Goal: Navigation & Orientation: Find specific page/section

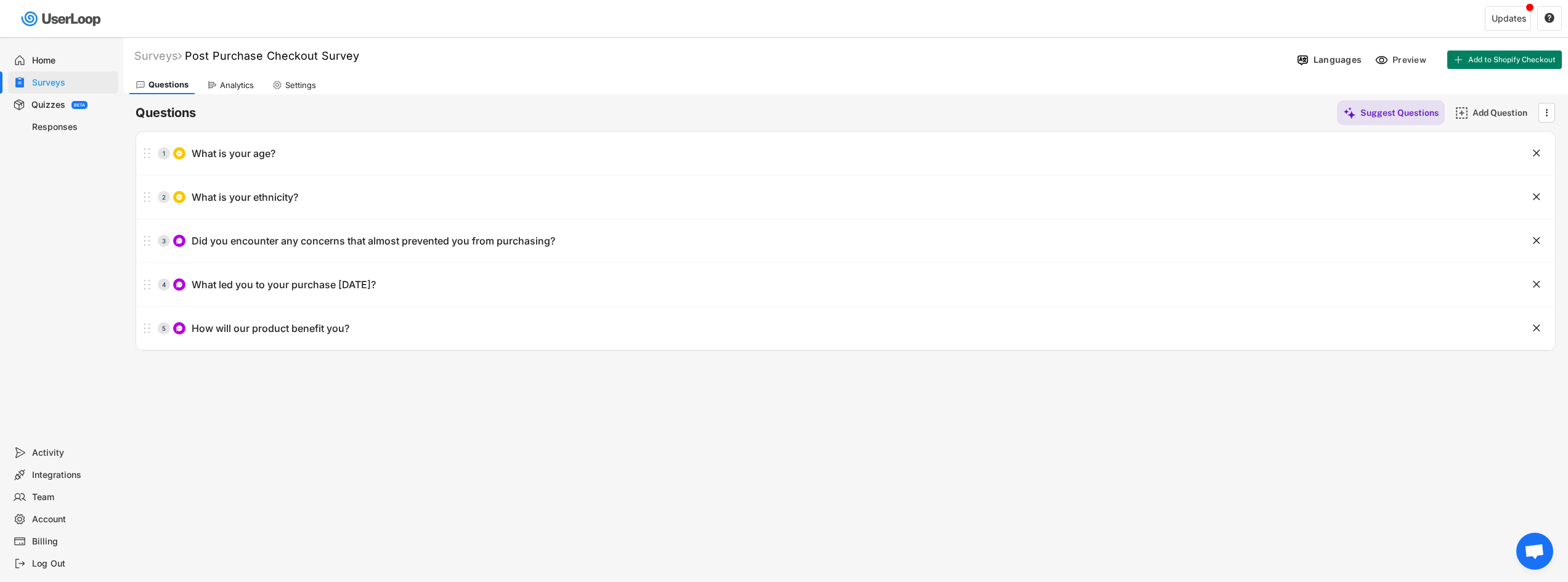
click at [34, 32] on div at bounding box center [399, 18] width 798 height 37
click at [34, 46] on div "Home Surveys Quizzes BETA Responses" at bounding box center [61, 239] width 123 height 404
click at [34, 66] on div "Home" at bounding box center [72, 61] width 81 height 12
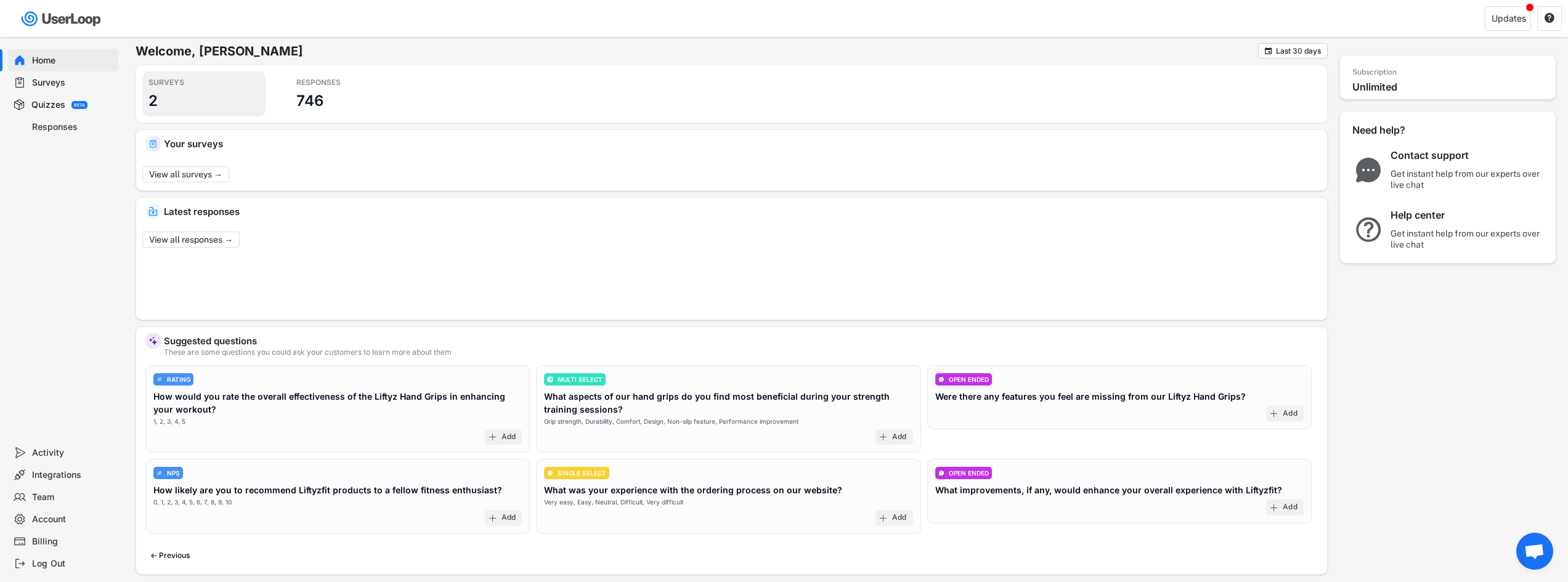
click at [295, 82] on div "RESPONSES 746" at bounding box center [352, 94] width 123 height 45
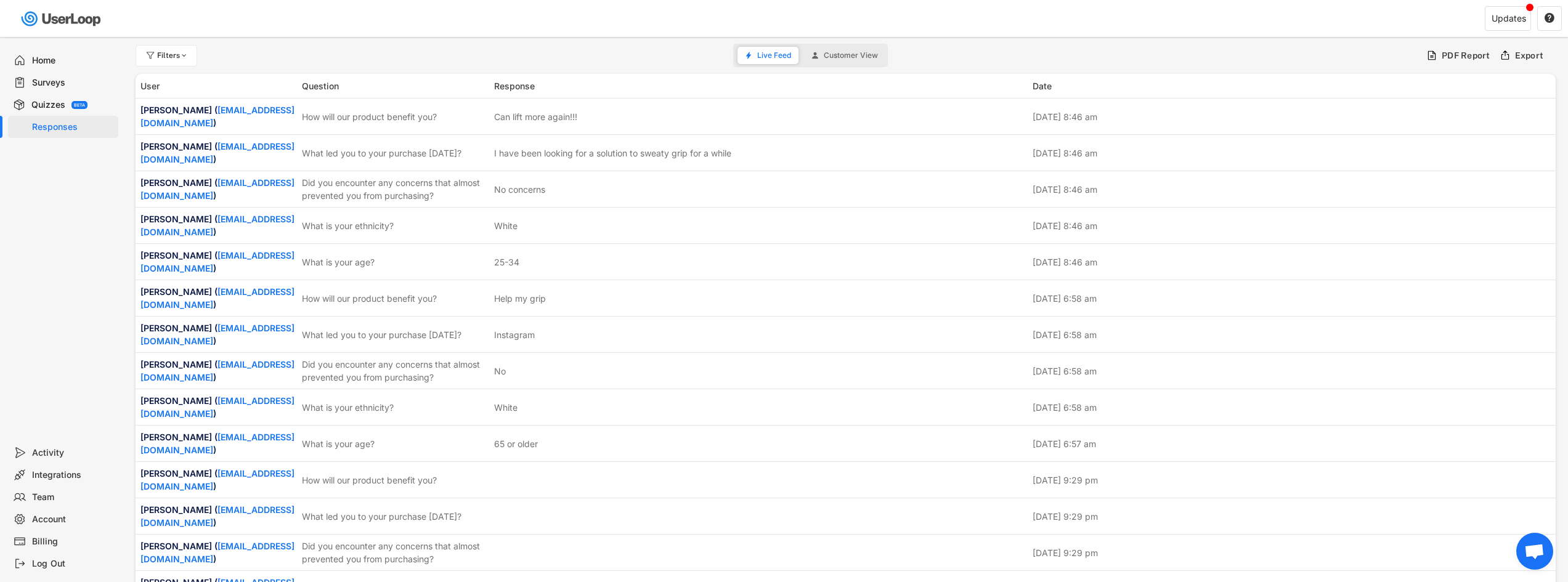
click at [78, 49] on div "Home Surveys Quizzes BETA Responses" at bounding box center [61, 239] width 123 height 404
click at [55, 53] on div "Home" at bounding box center [63, 60] width 110 height 22
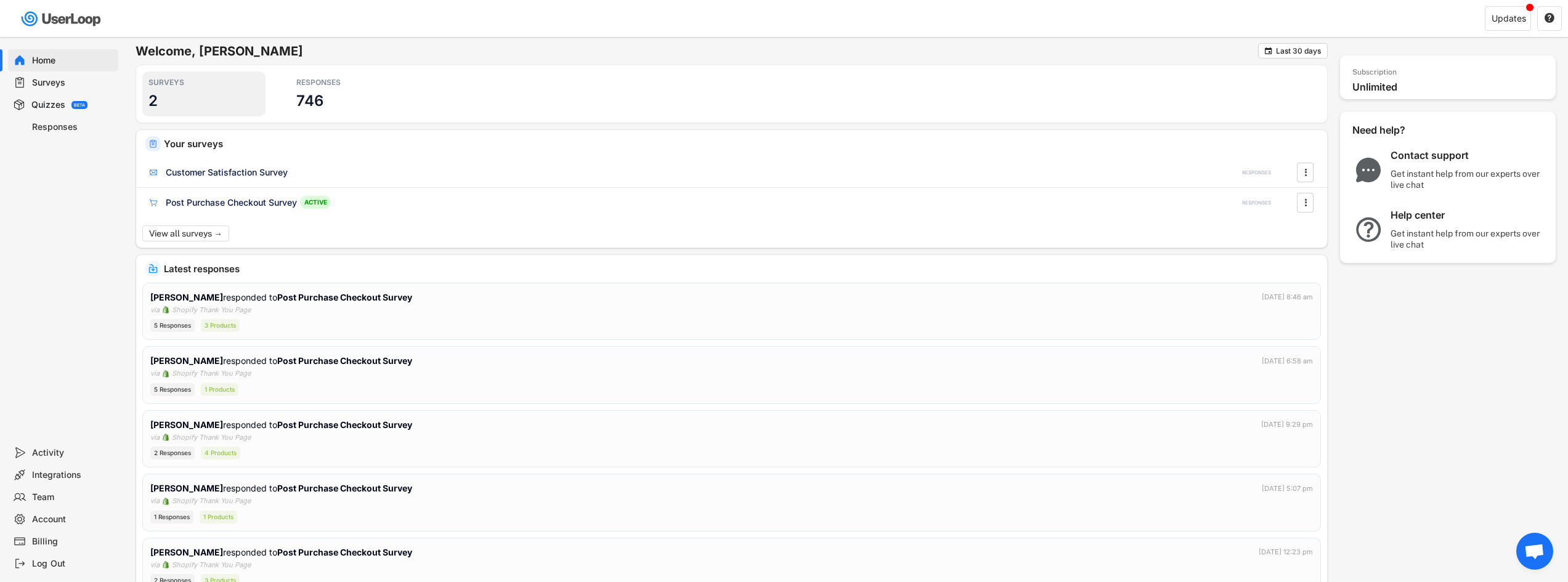
click at [151, 93] on h3 "2" at bounding box center [153, 101] width 10 height 19
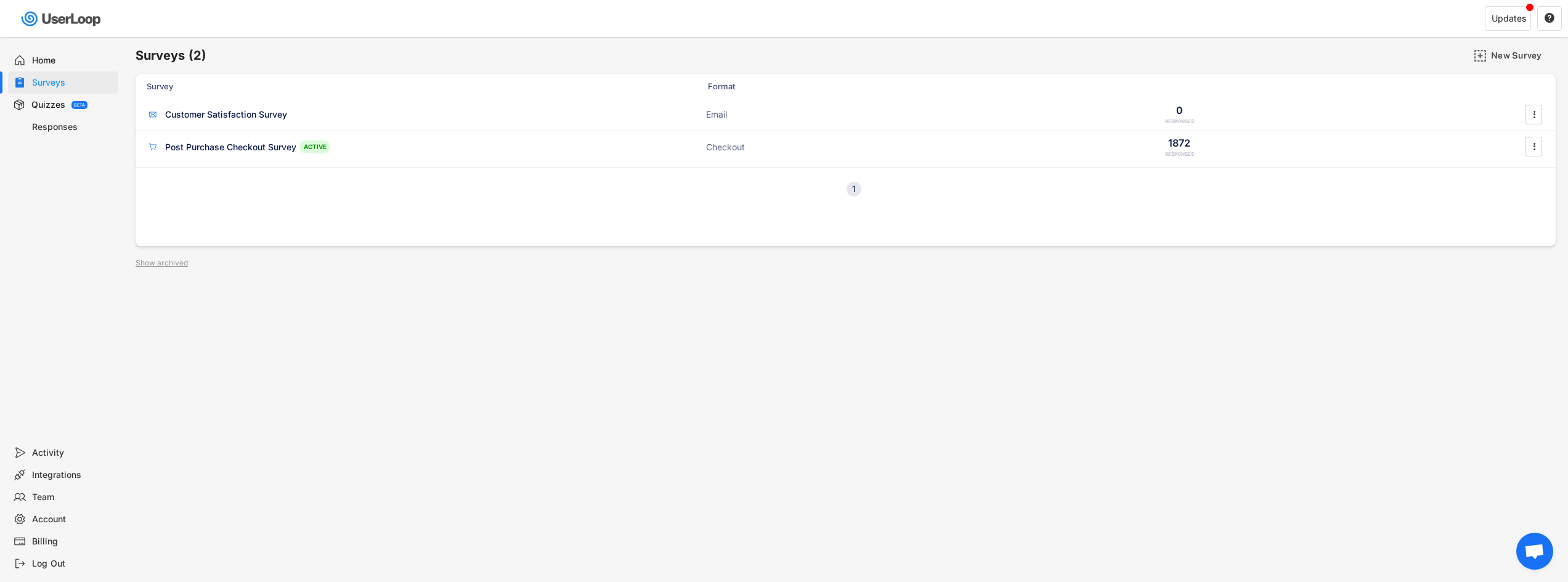
click at [63, 50] on div "Home" at bounding box center [63, 60] width 110 height 22
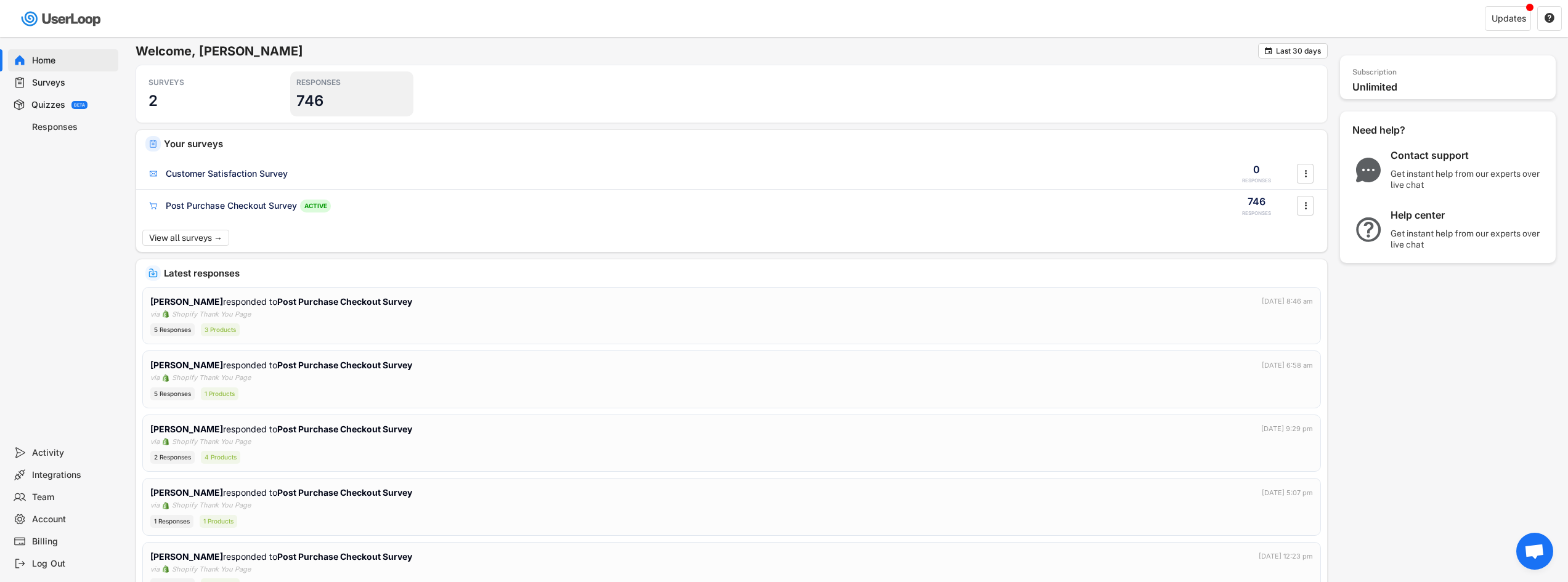
click at [328, 81] on div "RESPONSES" at bounding box center [352, 82] width 111 height 10
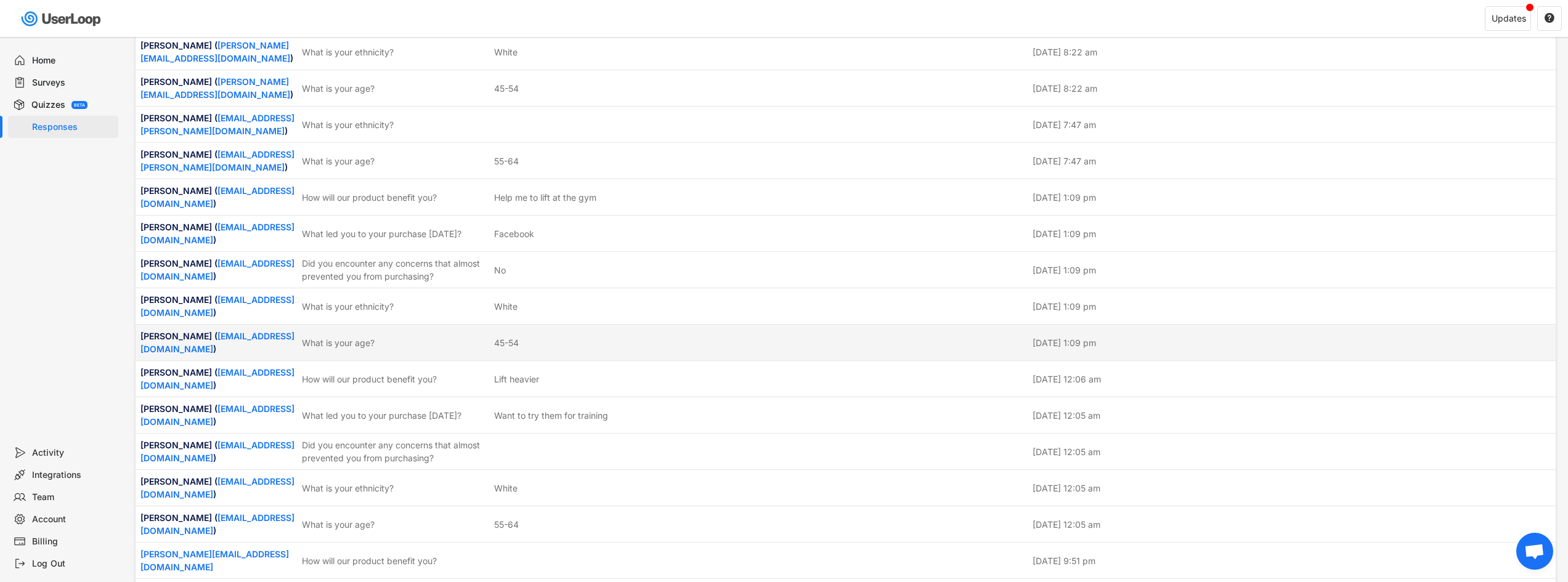
scroll to position [3880, 0]
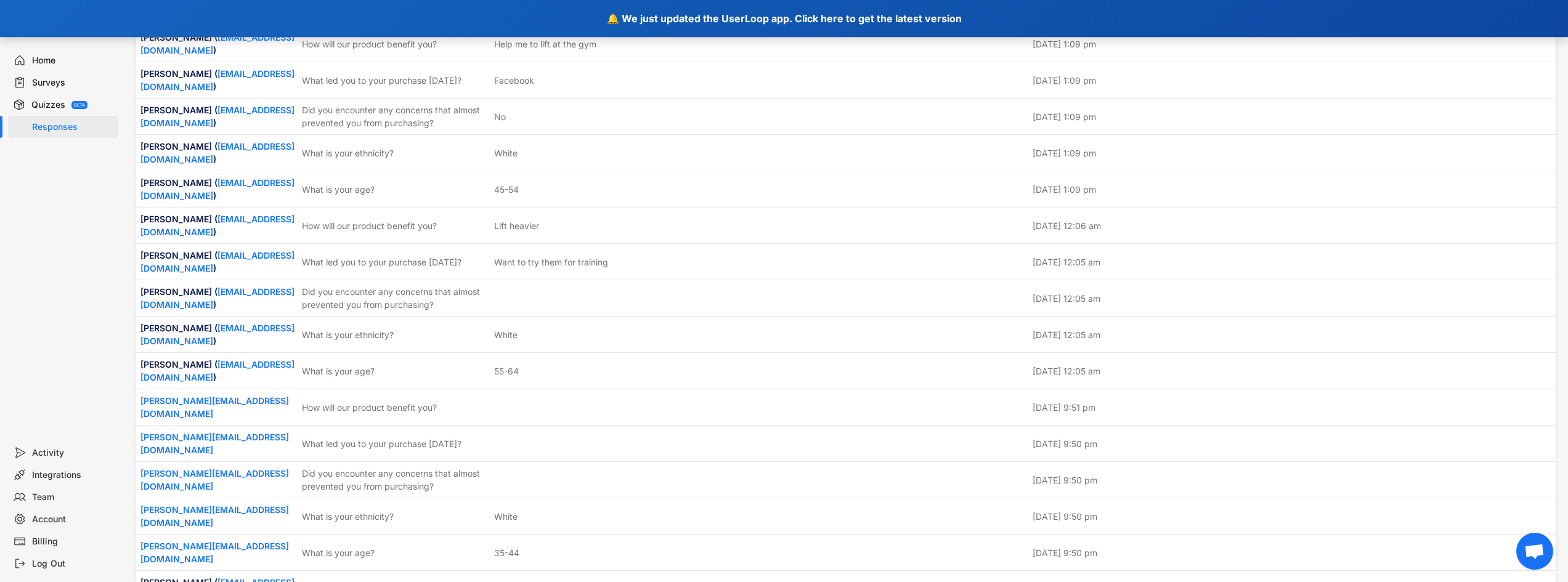
click at [833, 15] on div "🔔 We just updated the UserLoop app. Click here to get the latest version" at bounding box center [784, 18] width 1568 height 37
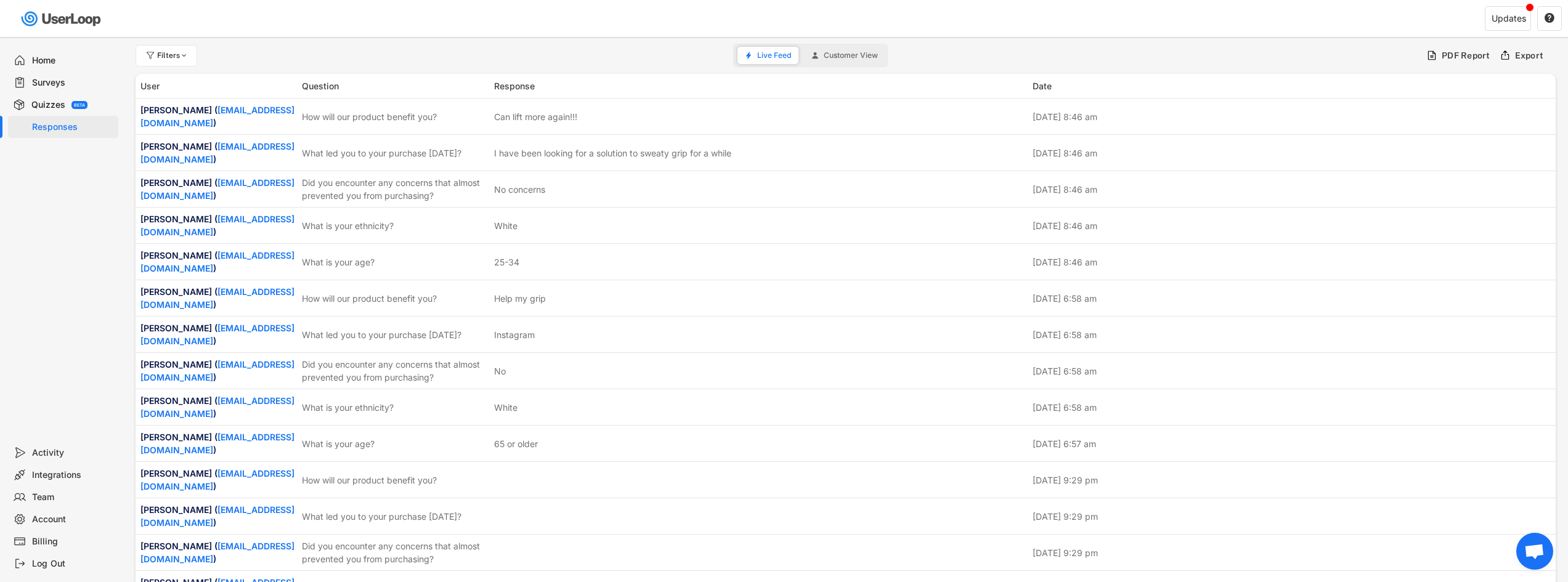
click at [861, 53] on span "Customer View" at bounding box center [851, 56] width 54 height 7
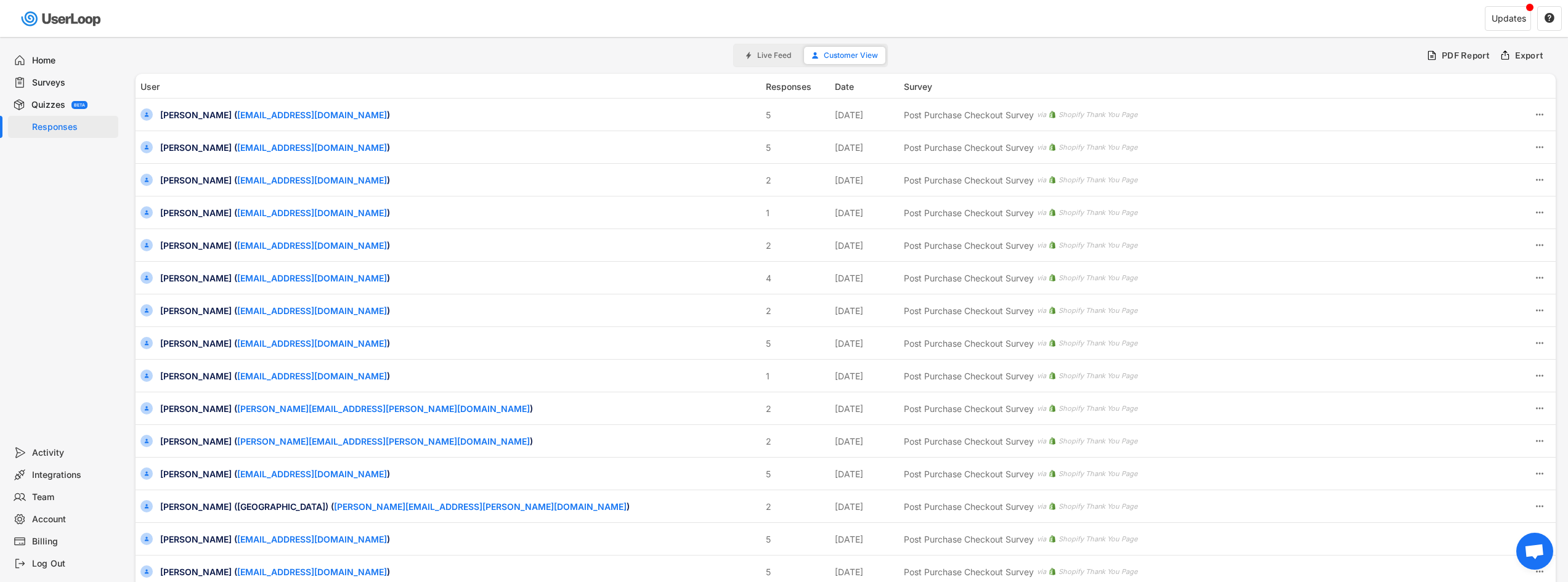
click at [773, 57] on span "Live Feed" at bounding box center [774, 56] width 34 height 7
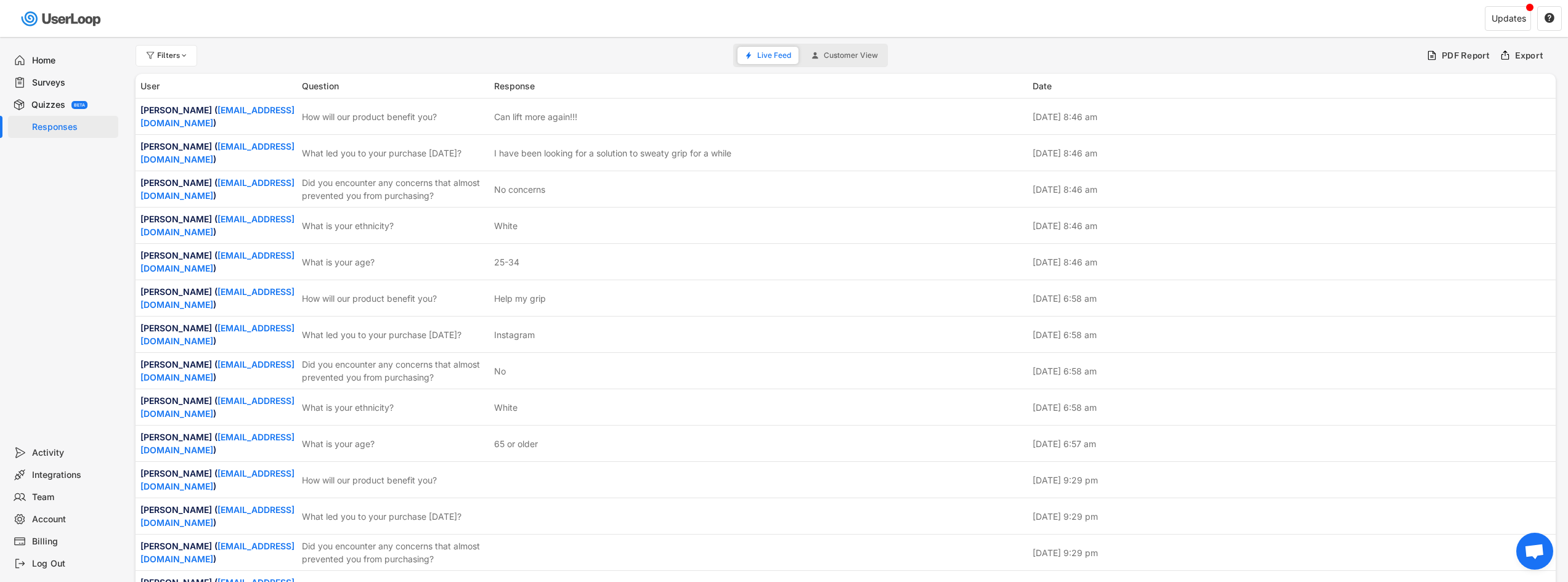
click at [82, 103] on div "BETA" at bounding box center [79, 105] width 11 height 4
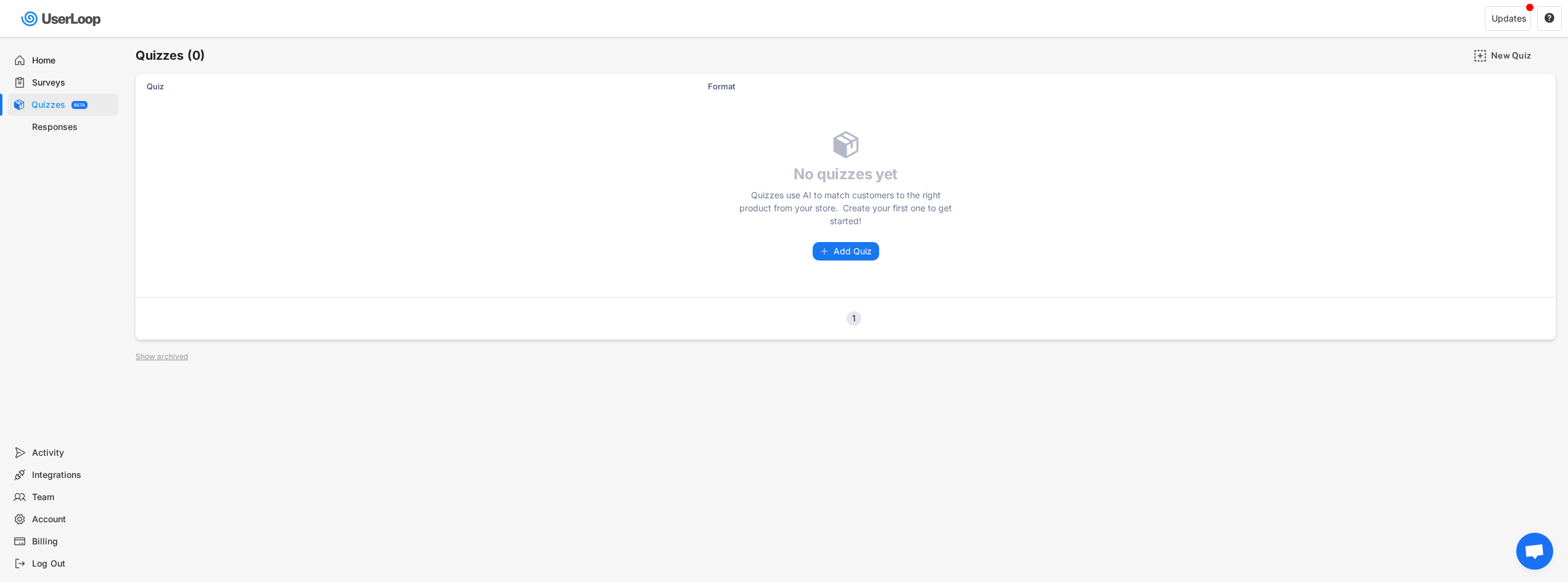
click at [83, 112] on div "Quizzes BETA" at bounding box center [63, 105] width 110 height 22
click at [82, 123] on div "Responses" at bounding box center [72, 127] width 81 height 12
